Goal: Task Accomplishment & Management: Manage account settings

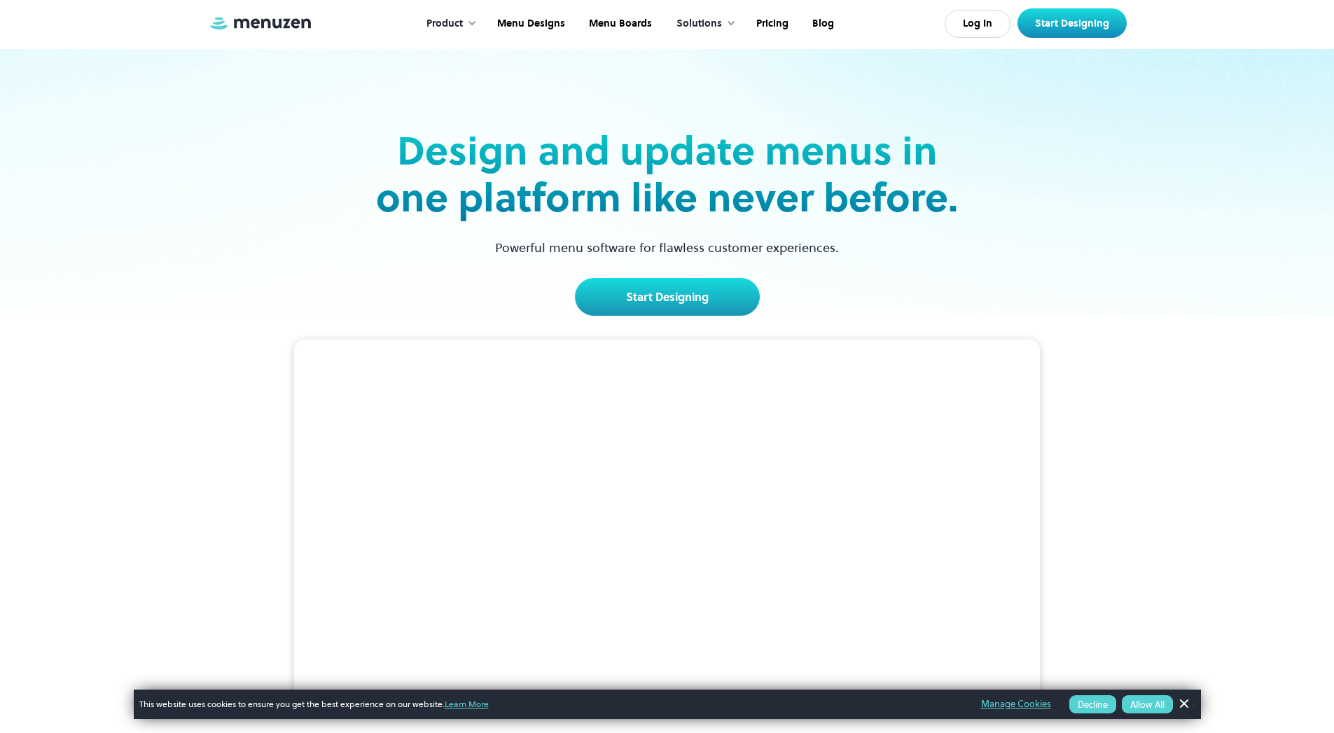
click at [1090, 705] on button "Decline" at bounding box center [1093, 705] width 47 height 18
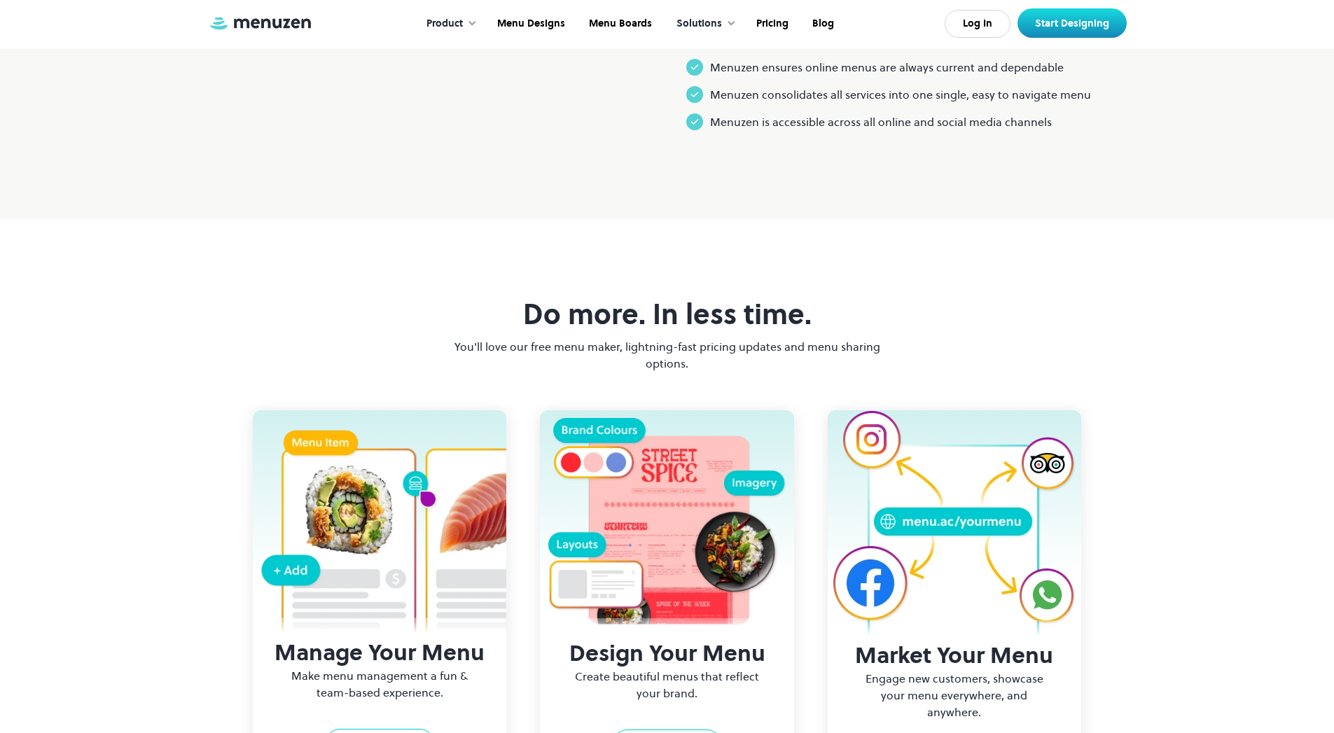
scroll to position [1284, 0]
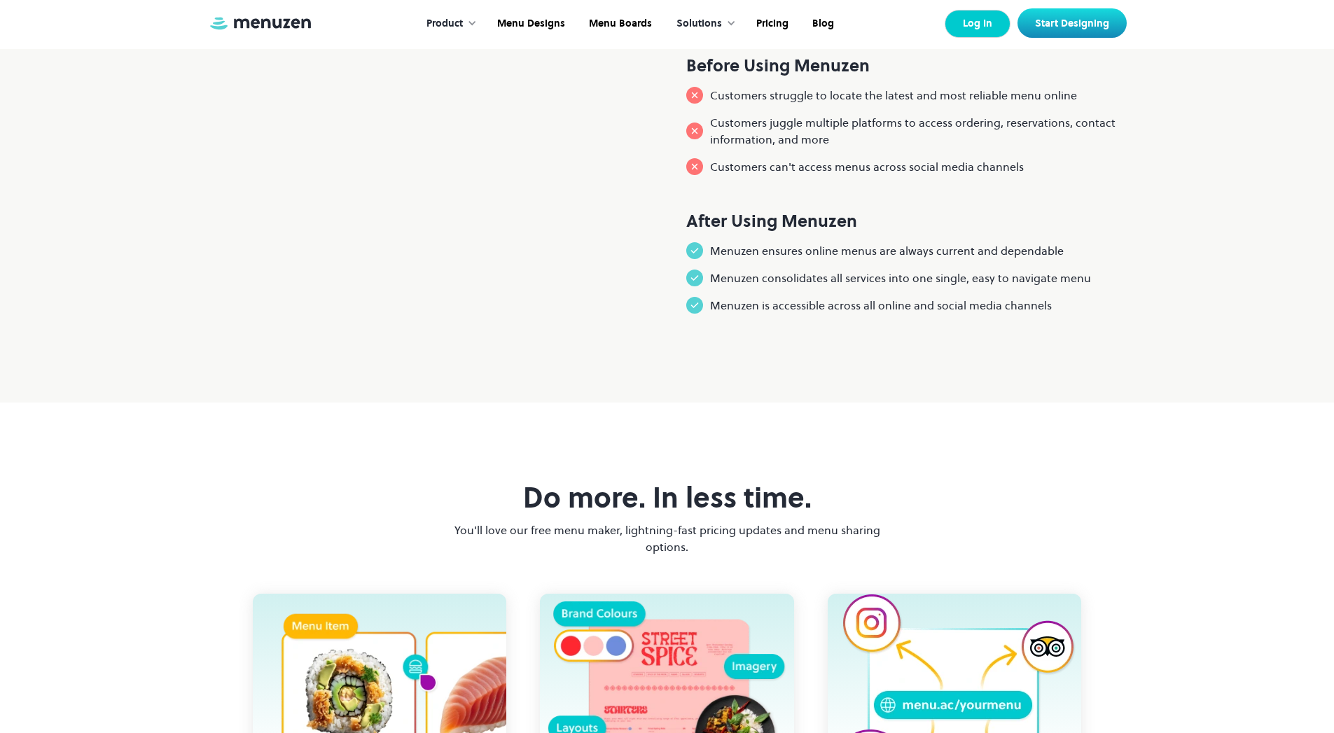
click at [952, 13] on link "Log In" at bounding box center [978, 24] width 66 height 28
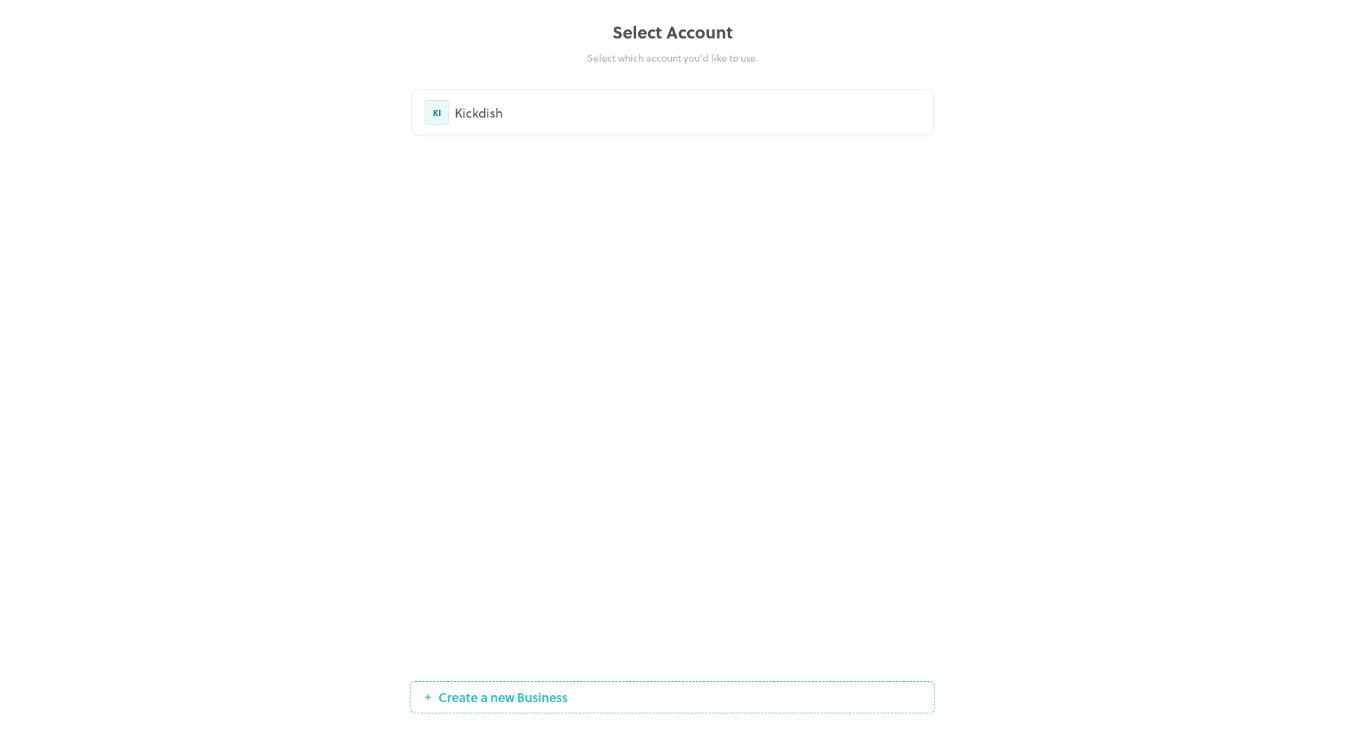
click at [490, 128] on div "KI Kickdish" at bounding box center [672, 112] width 521 height 44
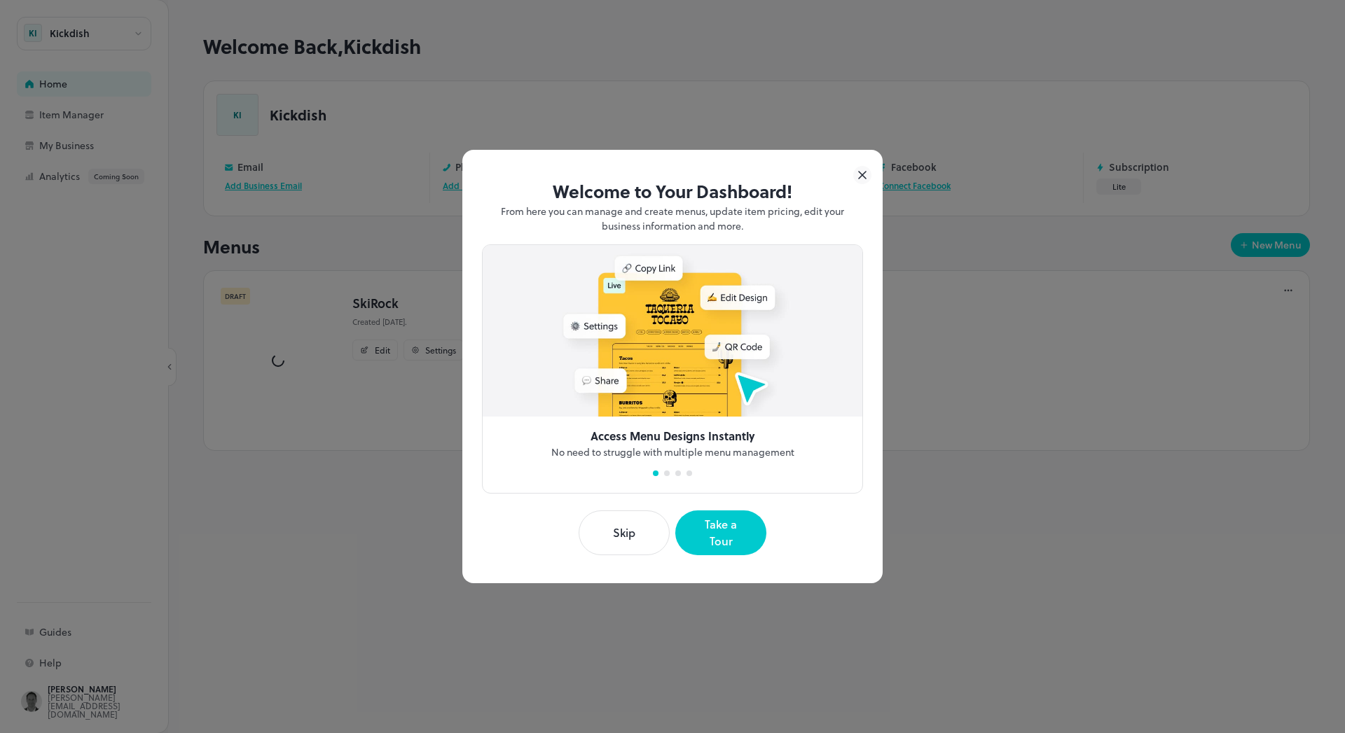
click at [610, 539] on button "Skip" at bounding box center [624, 533] width 91 height 45
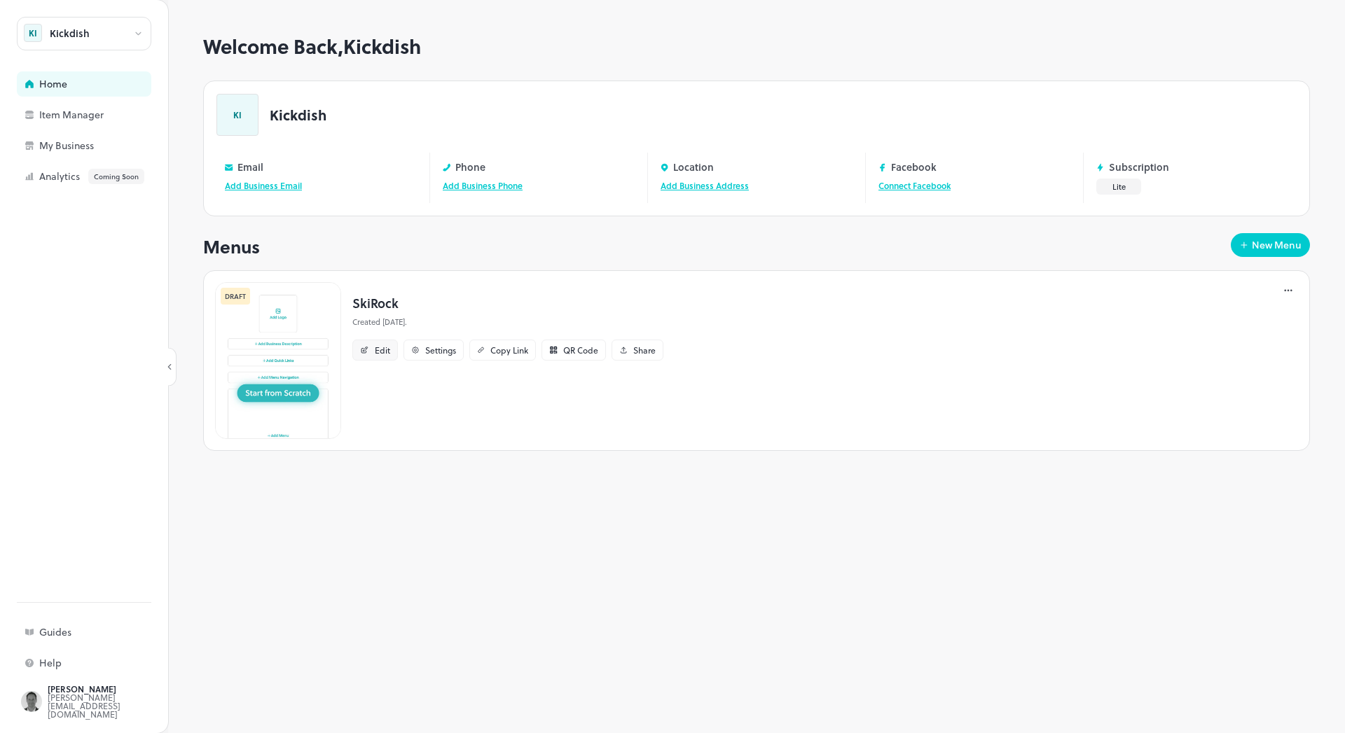
click at [378, 353] on div "Edit" at bounding box center [382, 350] width 15 height 8
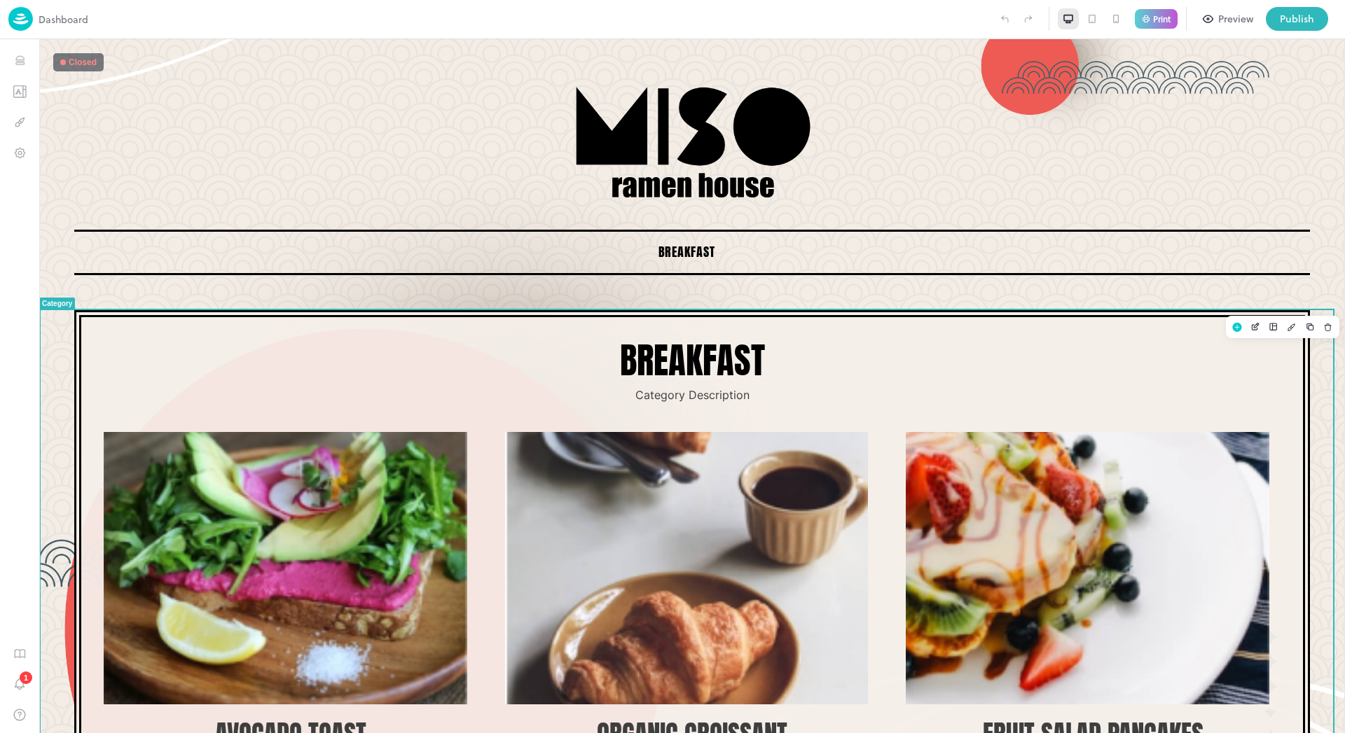
click at [708, 355] on p "Breakfast" at bounding box center [692, 360] width 1187 height 45
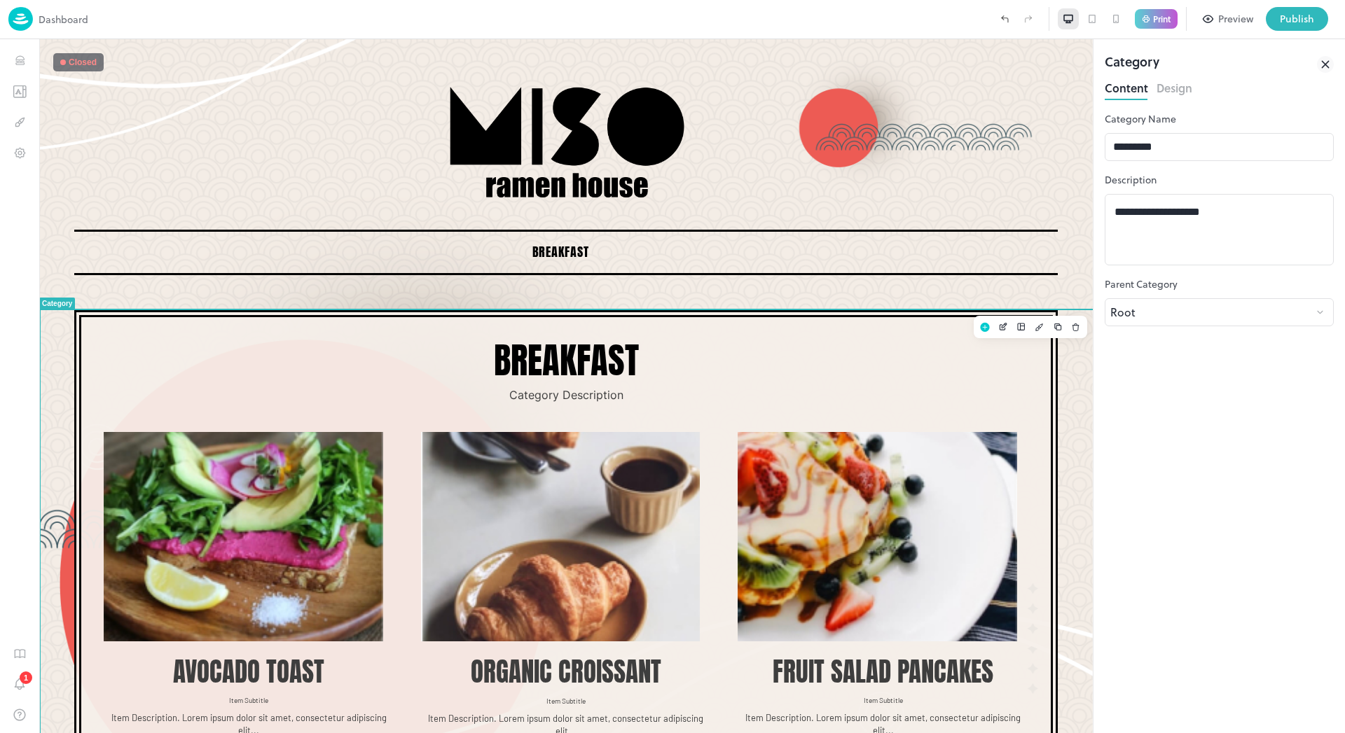
click at [576, 359] on p "Breakfast" at bounding box center [566, 360] width 934 height 45
click at [570, 357] on p "Breakfast" at bounding box center [566, 360] width 934 height 45
click at [998, 324] on icon "Edit" at bounding box center [1003, 327] width 11 height 10
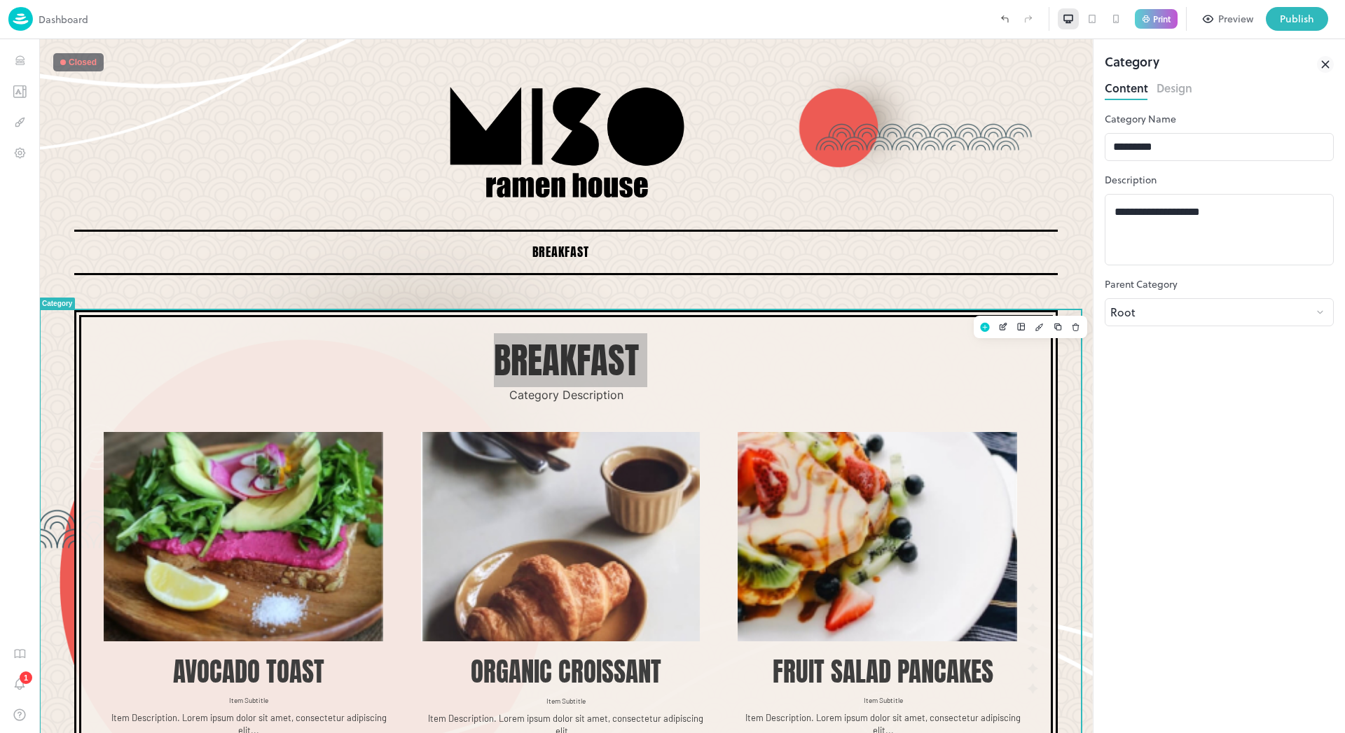
click at [1221, 18] on div "Preview" at bounding box center [1235, 18] width 35 height 15
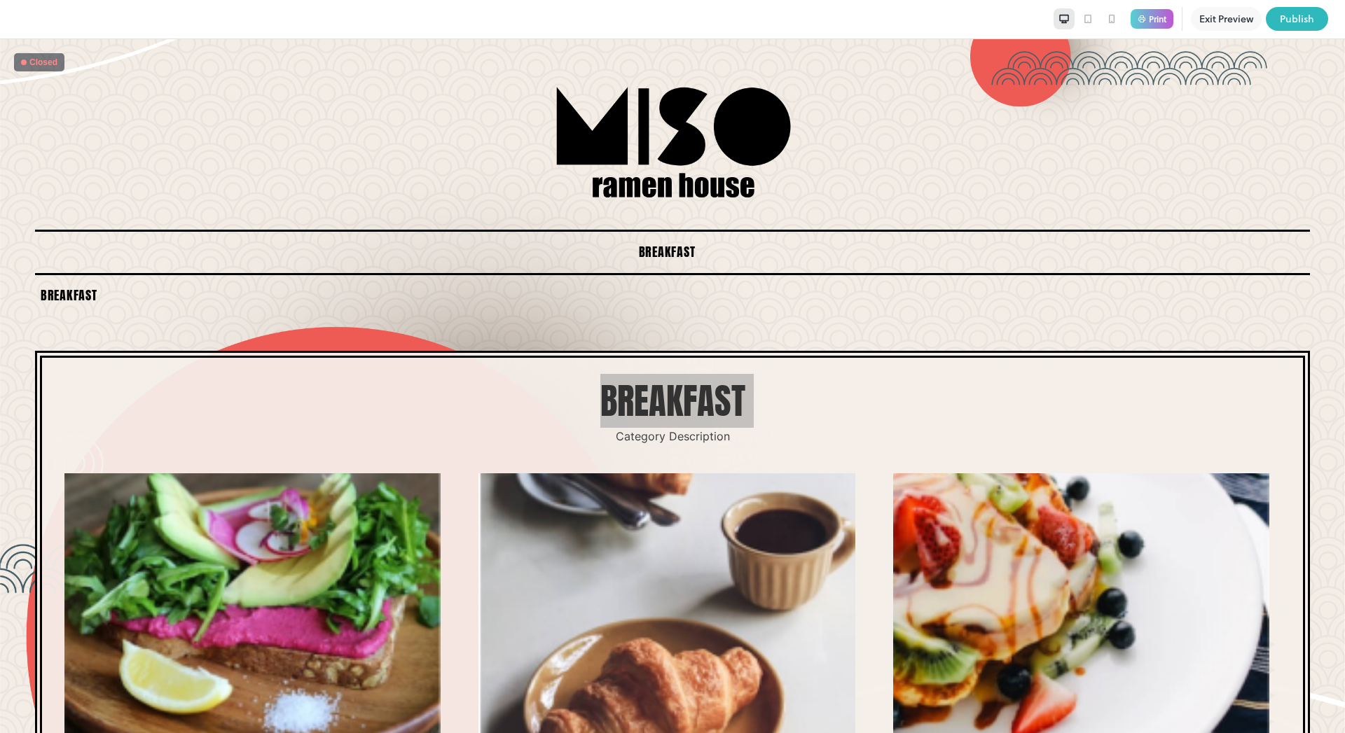
click at [1108, 18] on icon at bounding box center [1111, 18] width 11 height 11
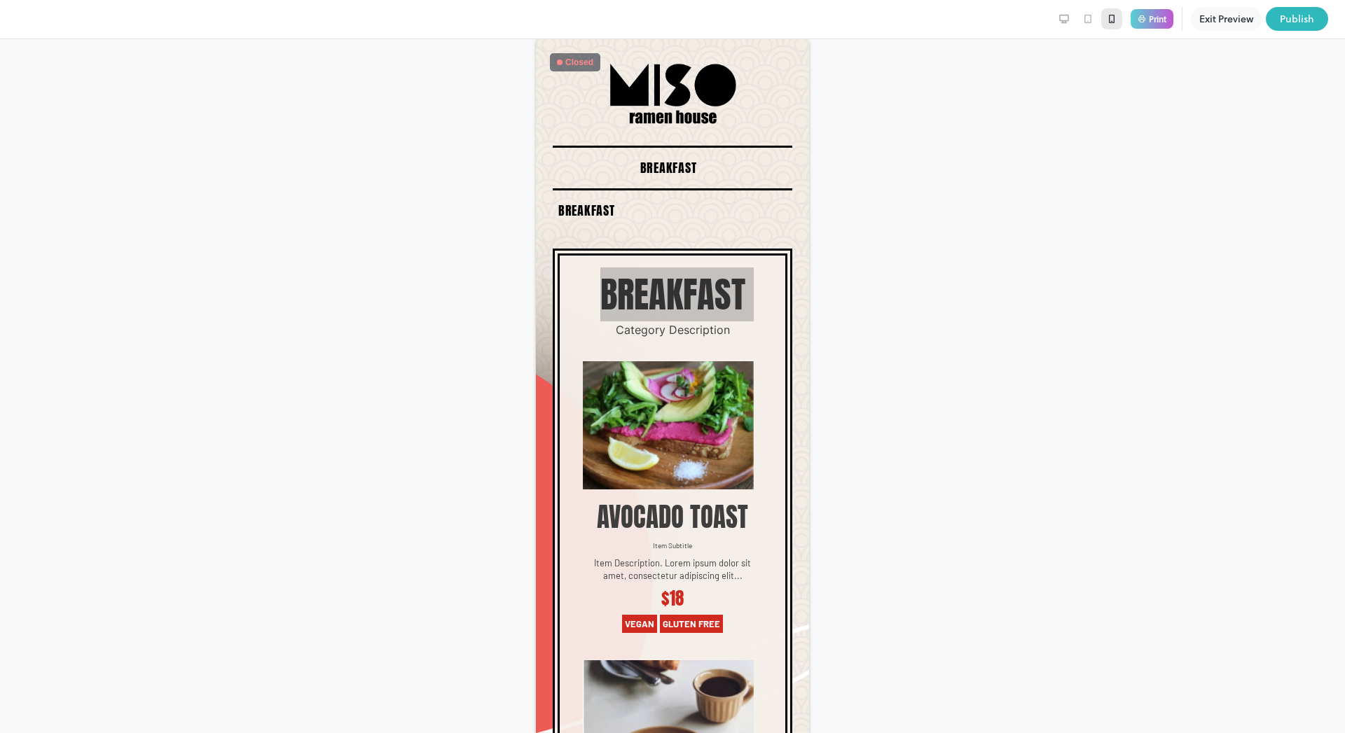
click at [1086, 18] on icon at bounding box center [1087, 18] width 11 height 11
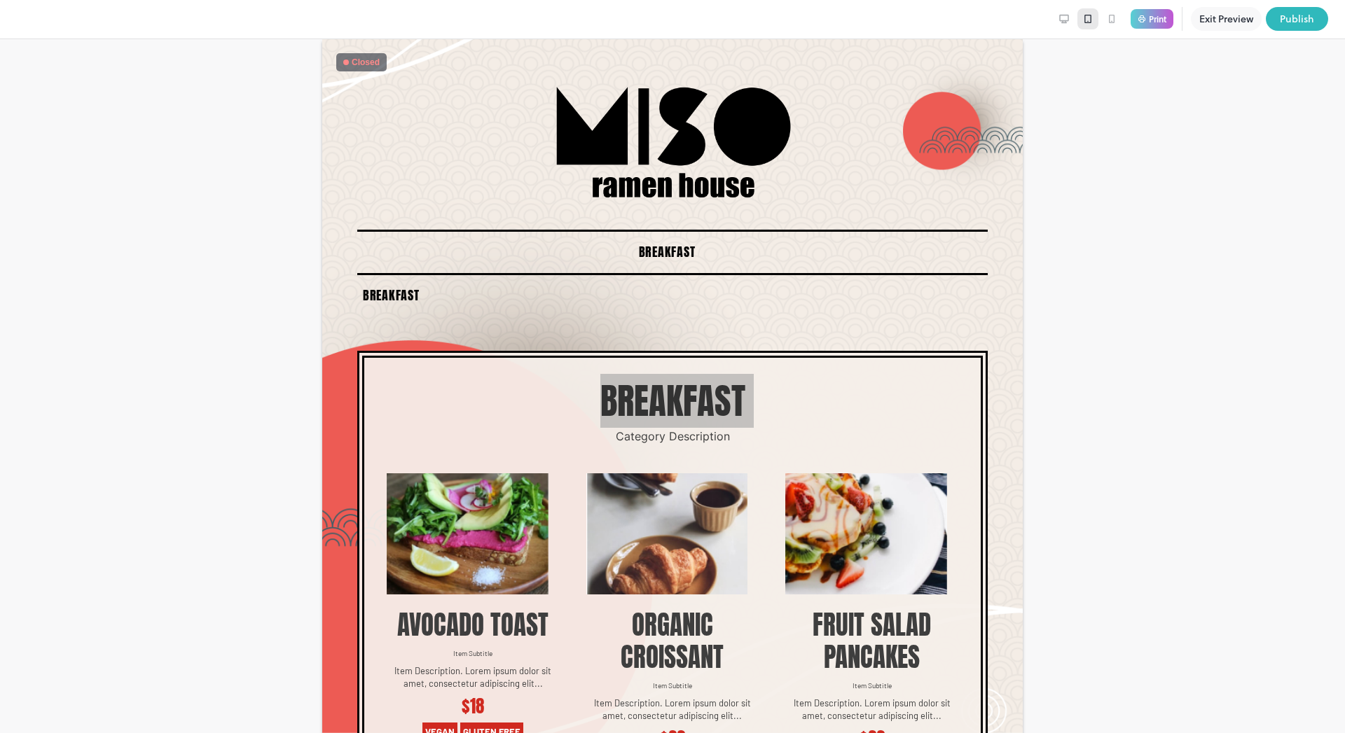
click at [1062, 18] on icon at bounding box center [1063, 18] width 11 height 11
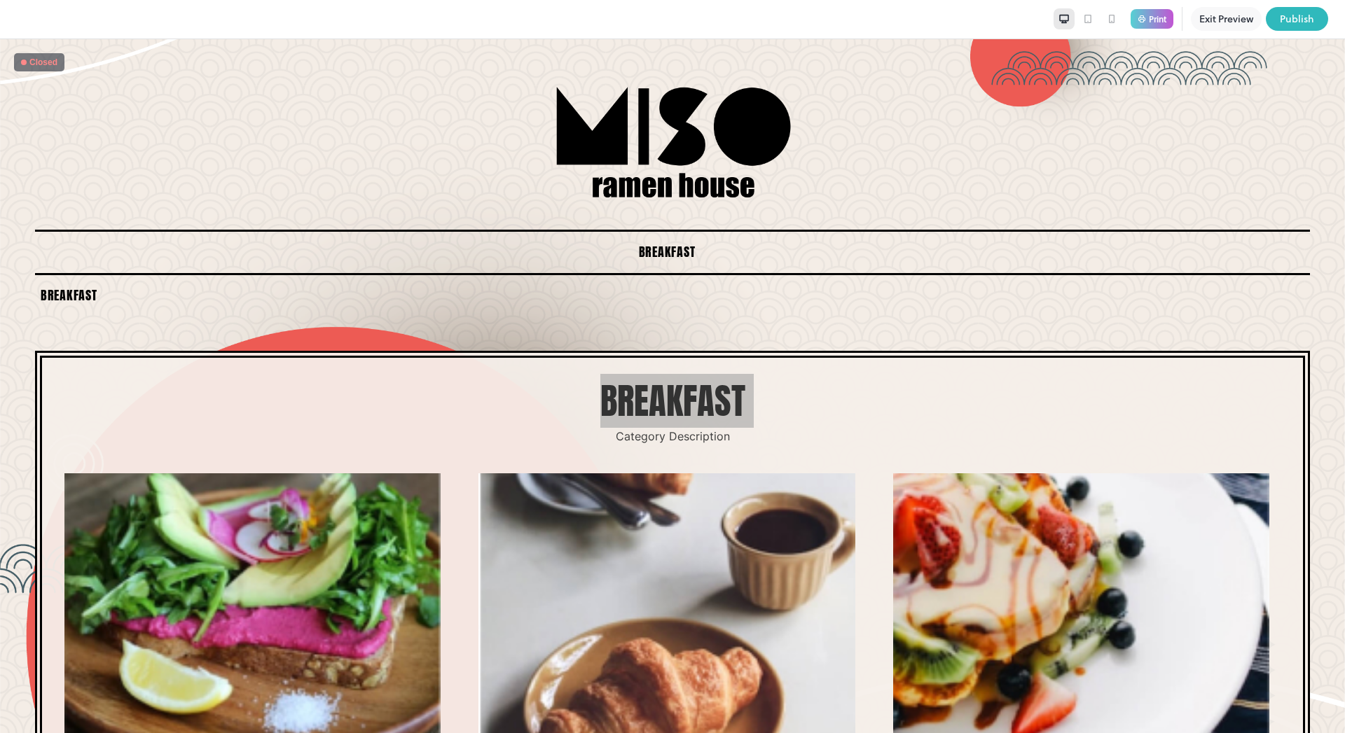
click at [1208, 22] on button "Exit Preview" at bounding box center [1226, 19] width 71 height 24
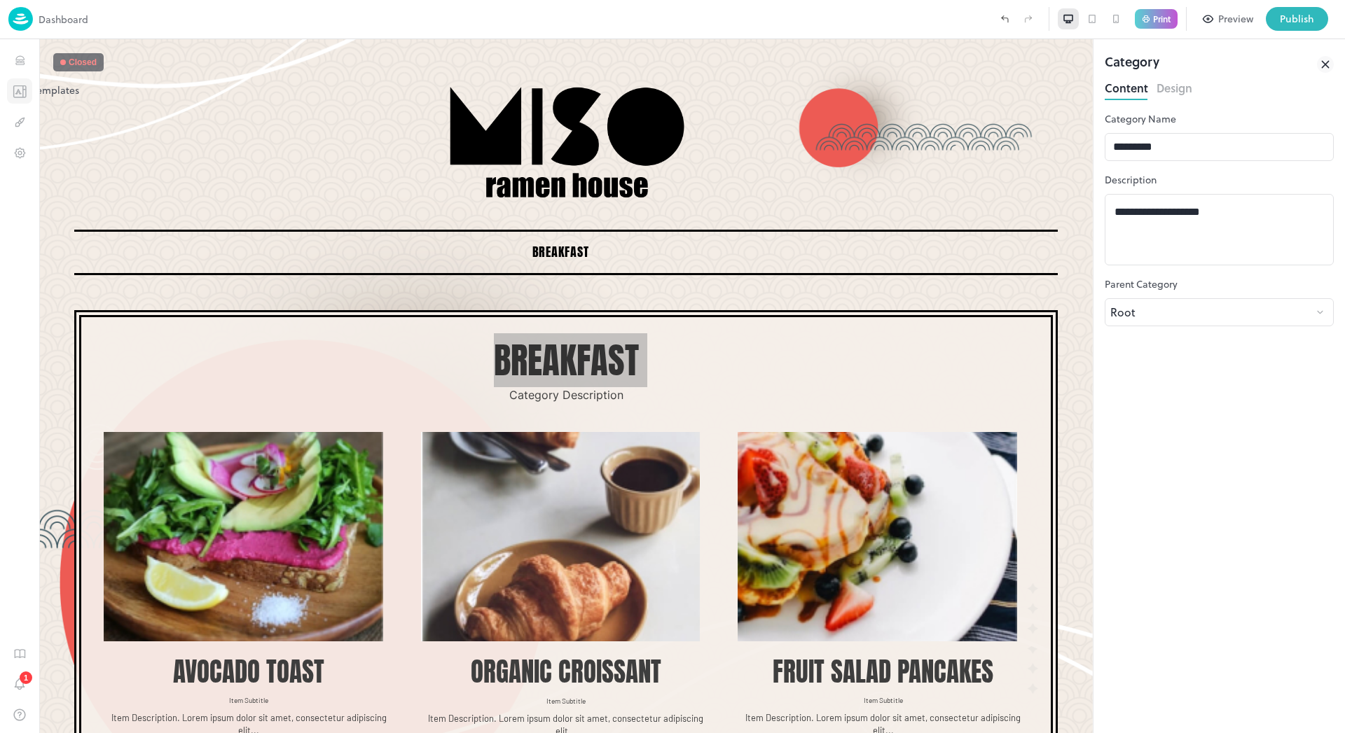
click at [18, 93] on icon "Templates" at bounding box center [20, 91] width 14 height 13
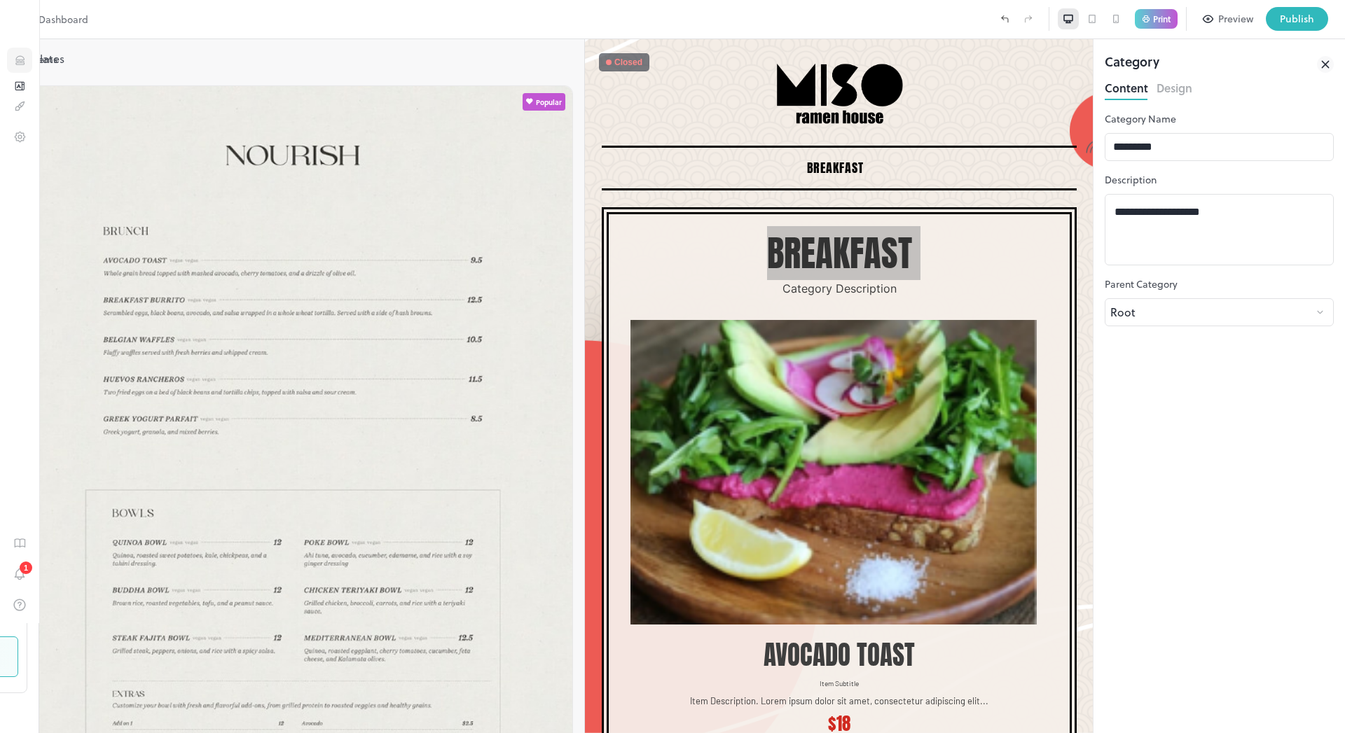
click at [22, 63] on icon "Items" at bounding box center [19, 60] width 13 height 13
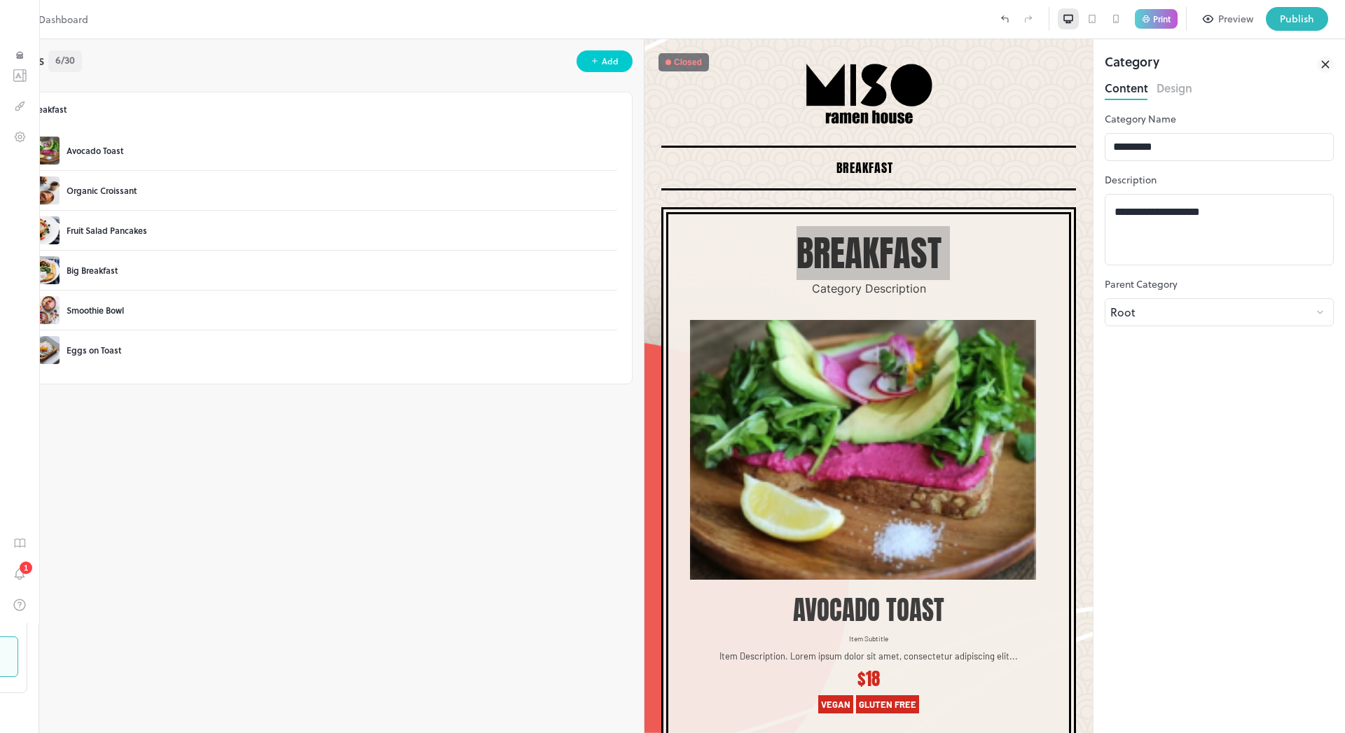
drag, startPoint x: 1236, startPoint y: 380, endPoint x: 1322, endPoint y: 64, distance: 326.8
click at [1322, 64] on div "**********" at bounding box center [1218, 386] width 251 height 694
click at [1322, 64] on icon at bounding box center [1325, 64] width 17 height 17
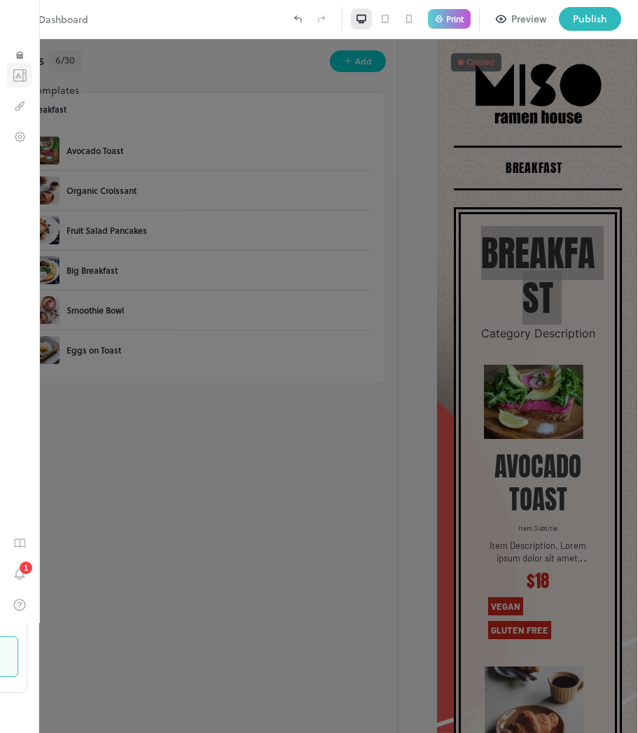
click at [18, 82] on icon "Templates" at bounding box center [20, 75] width 14 height 13
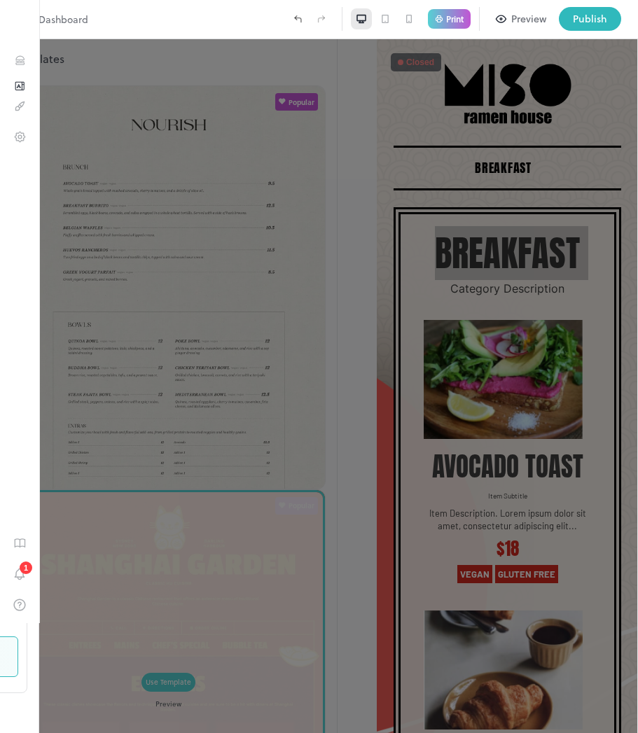
click at [191, 677] on div "Use Template" at bounding box center [169, 682] width 46 height 11
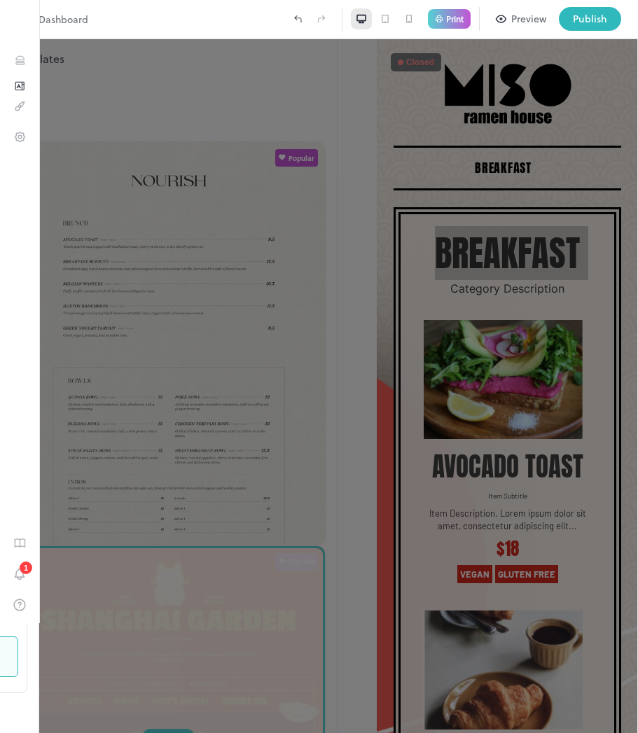
type input "*****"
type input "**********"
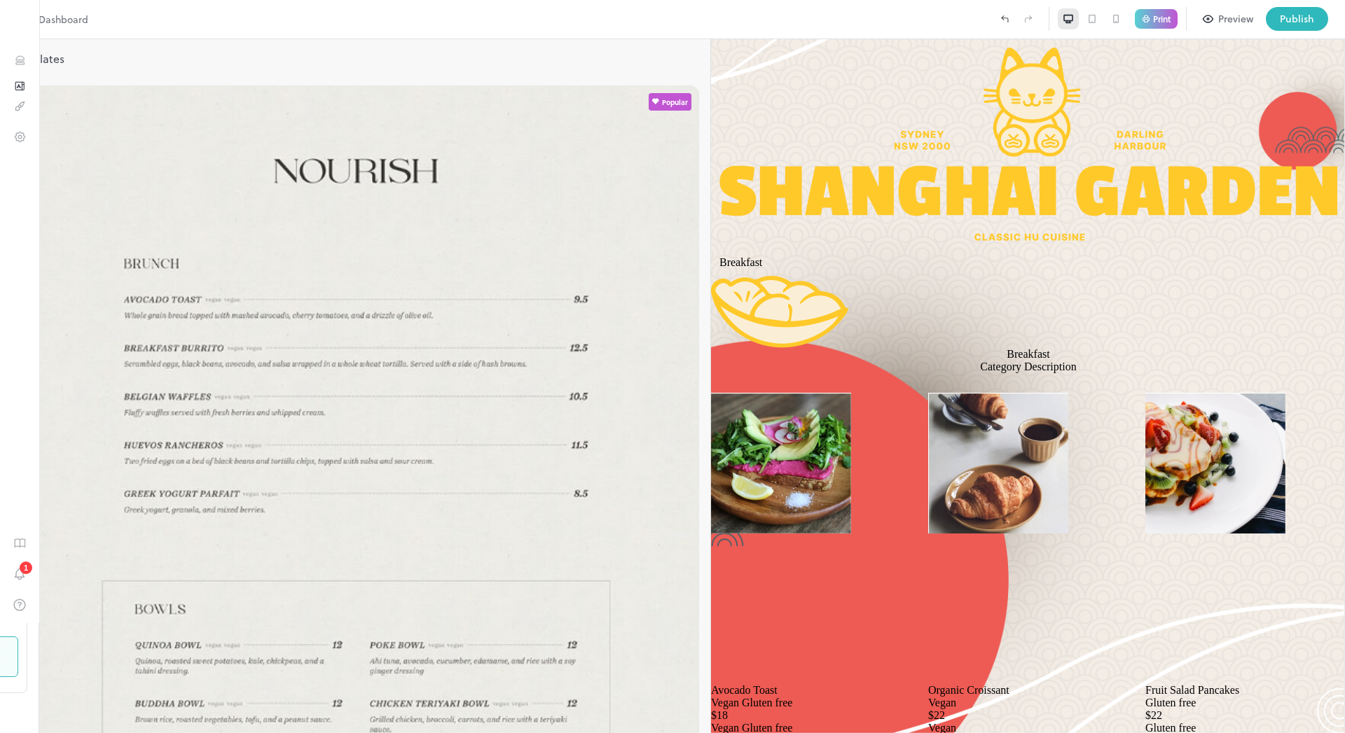
click at [32, 22] on img at bounding box center [20, 19] width 25 height 24
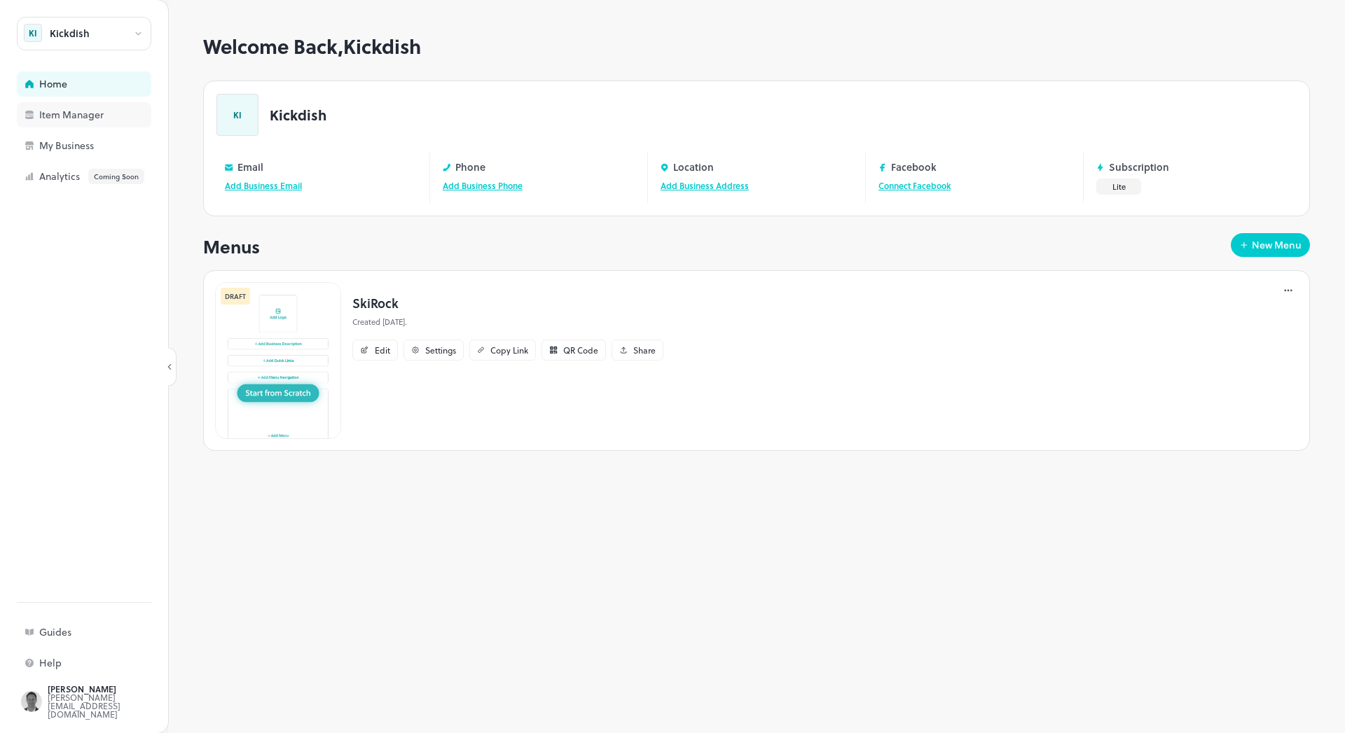
click at [85, 120] on div "Item Manager" at bounding box center [109, 115] width 140 height 10
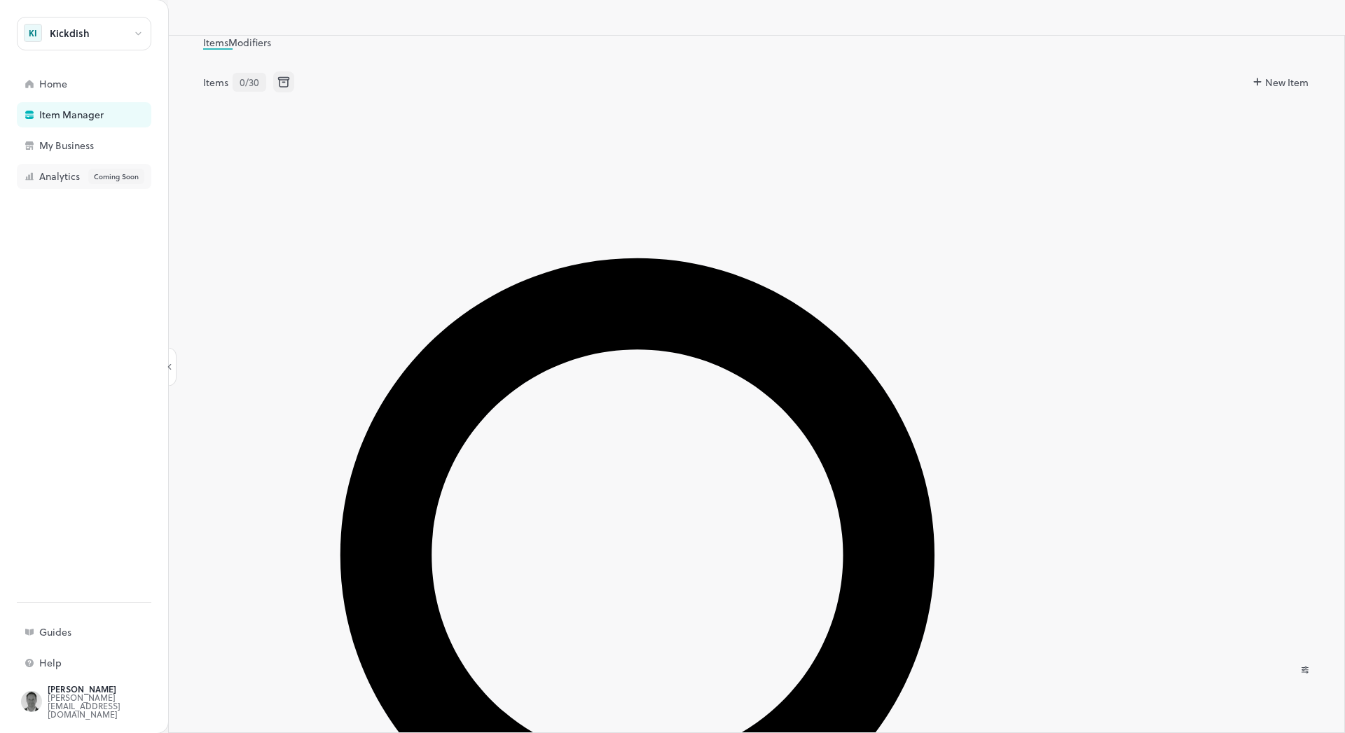
click at [50, 181] on div "Analytics Coming Soon" at bounding box center [109, 176] width 140 height 15
click at [61, 693] on div "Alex Greve" at bounding box center [114, 689] width 132 height 8
